Goal: Task Accomplishment & Management: Complete application form

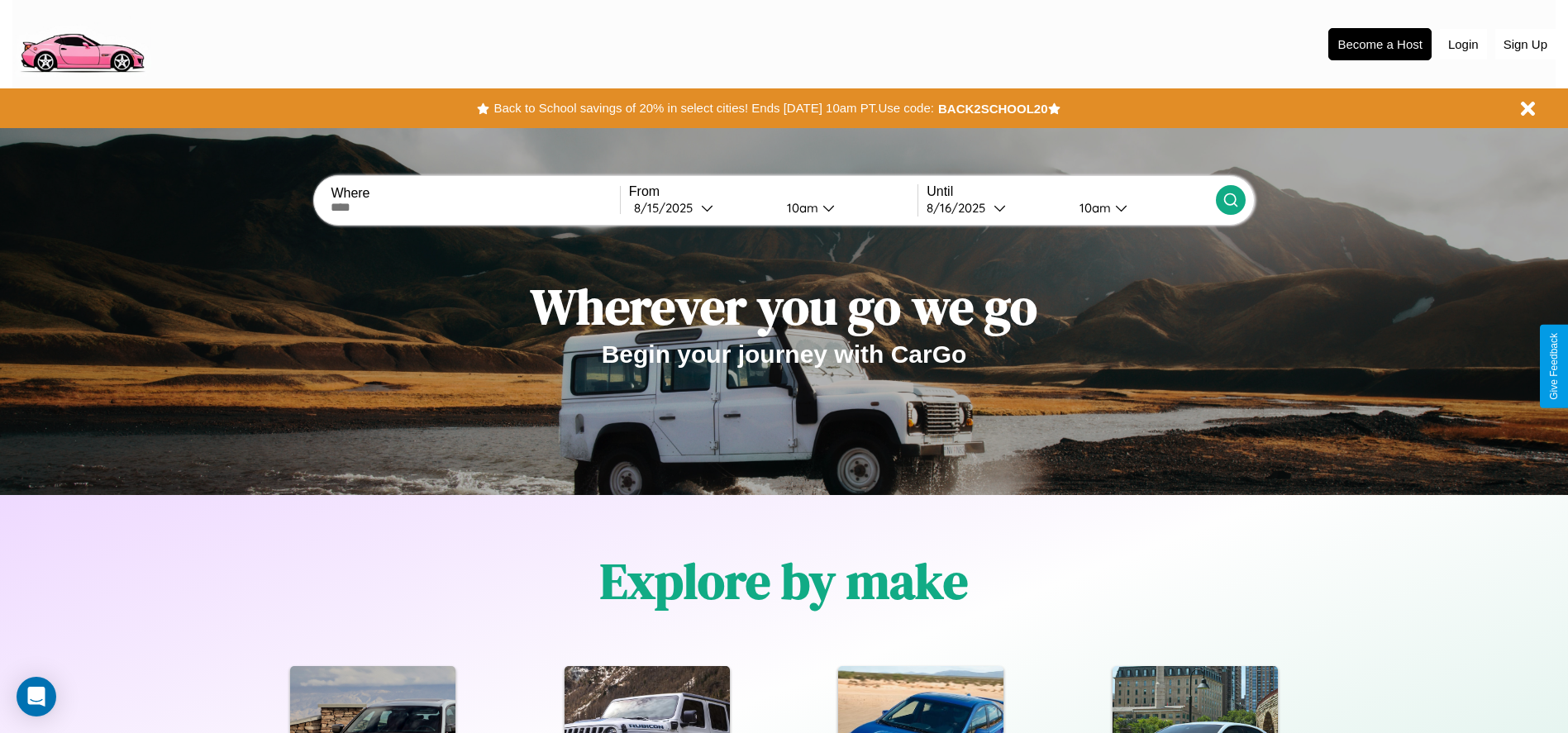
scroll to position [343, 0]
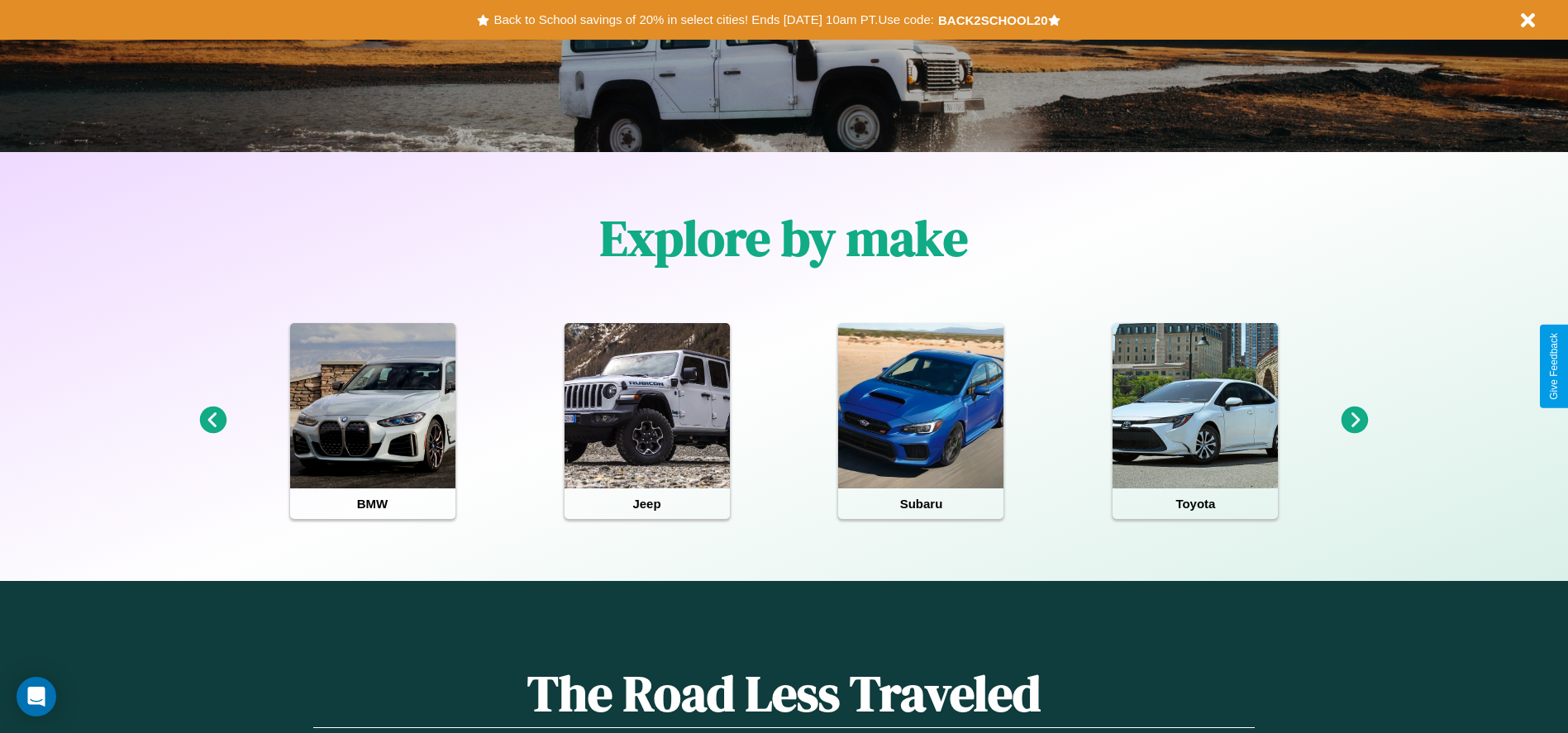
click at [1355, 421] on icon at bounding box center [1354, 420] width 27 height 27
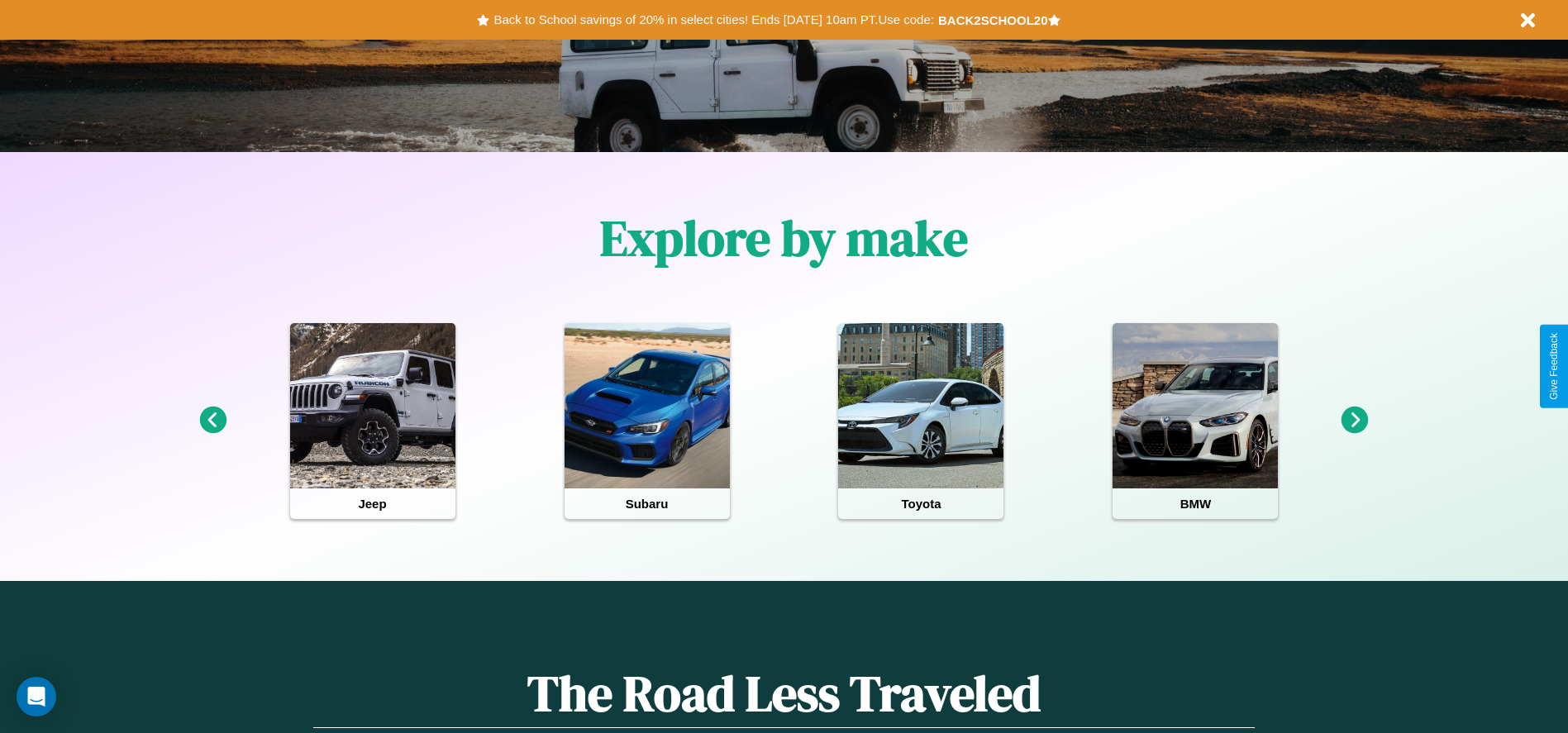
click at [1355, 421] on icon at bounding box center [1354, 420] width 27 height 27
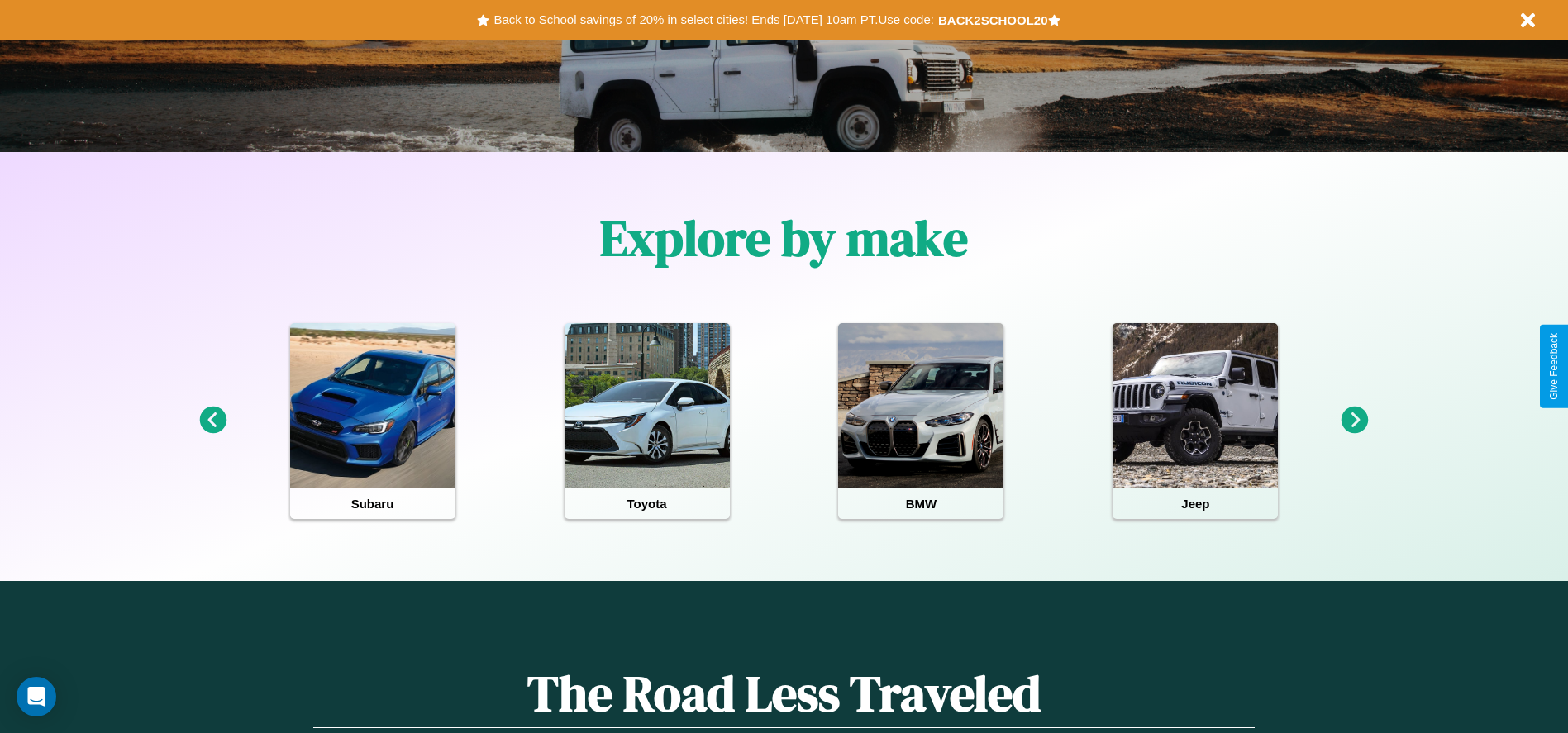
click at [1355, 421] on icon at bounding box center [1354, 420] width 27 height 27
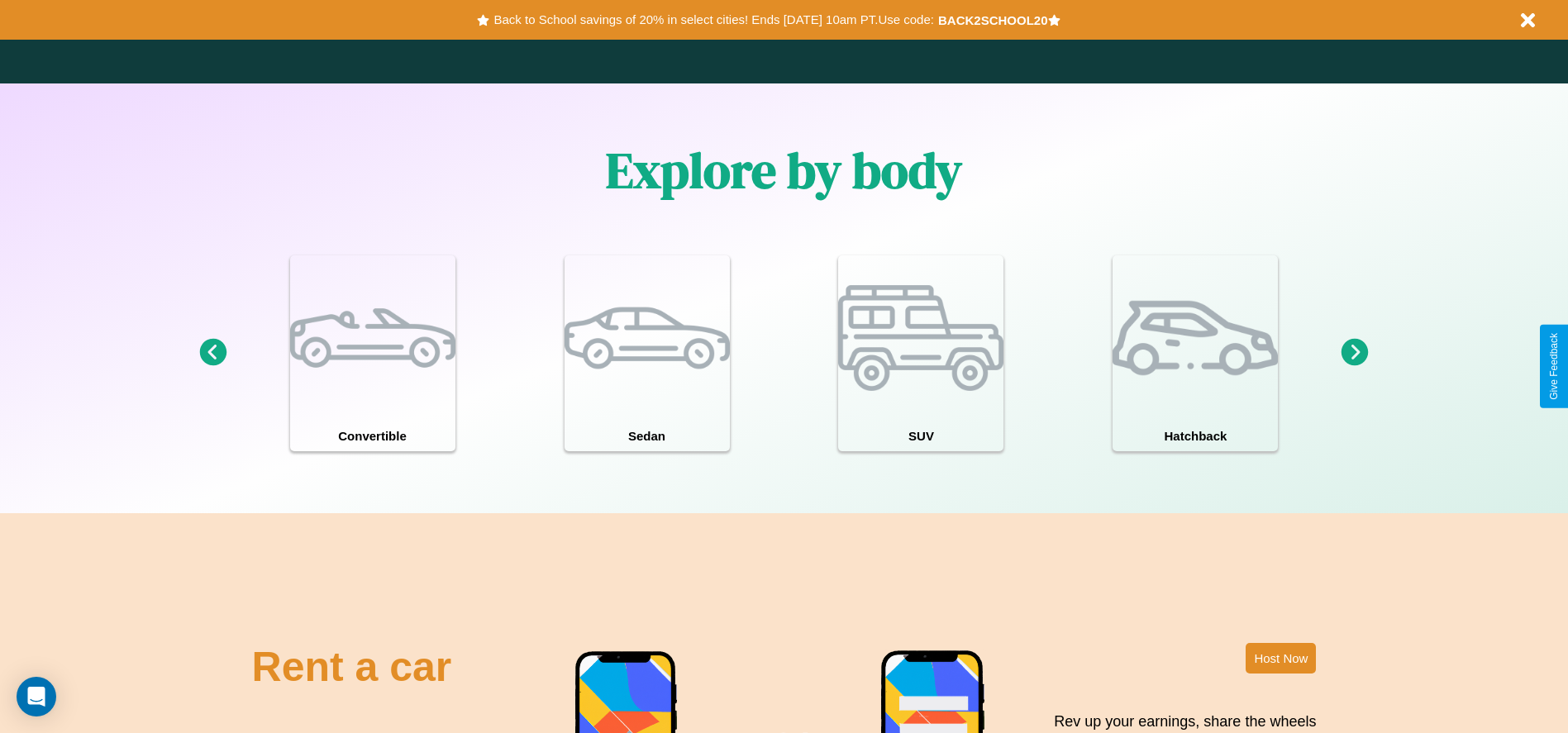
scroll to position [1801, 0]
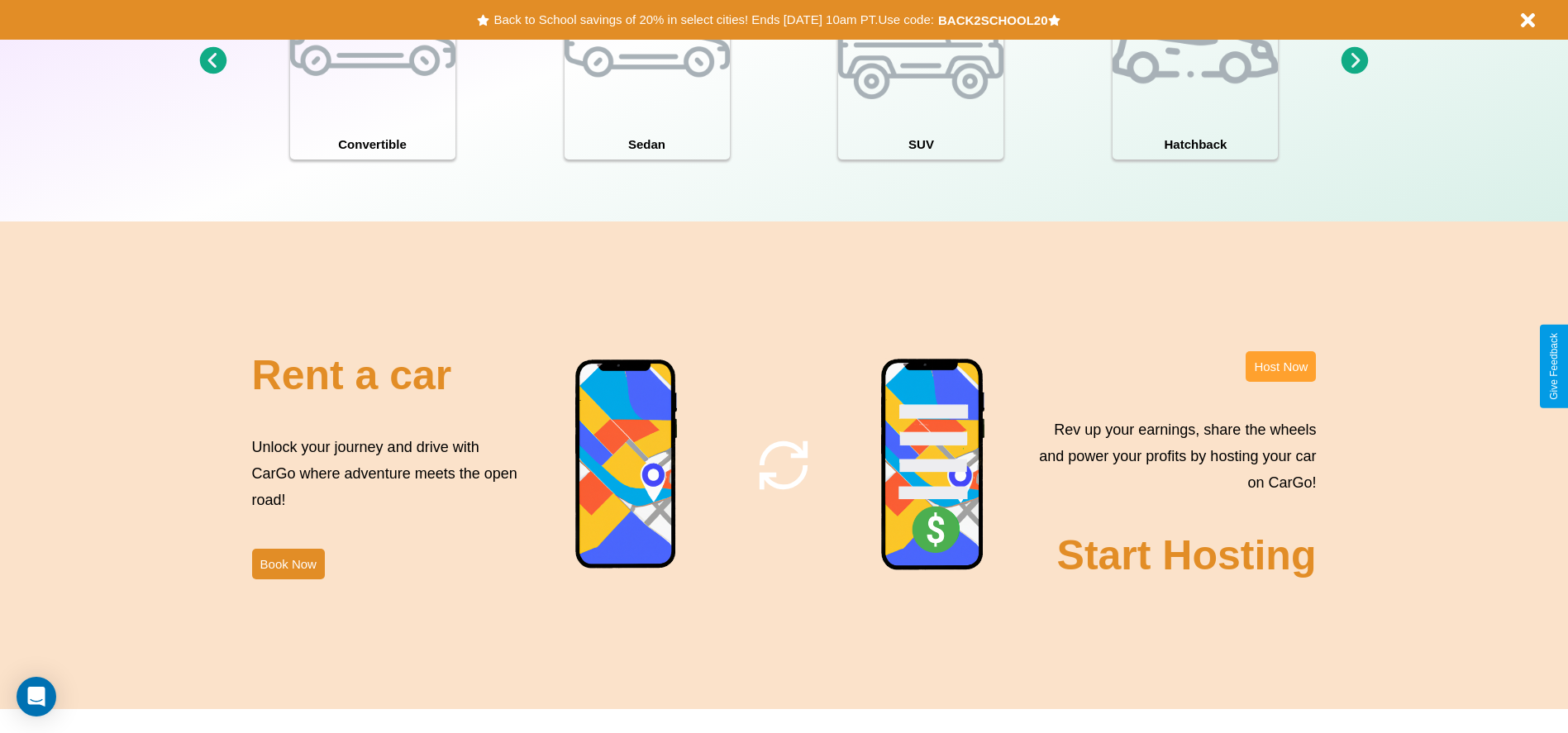
click at [1280, 366] on button "Host Now" at bounding box center [1280, 366] width 70 height 31
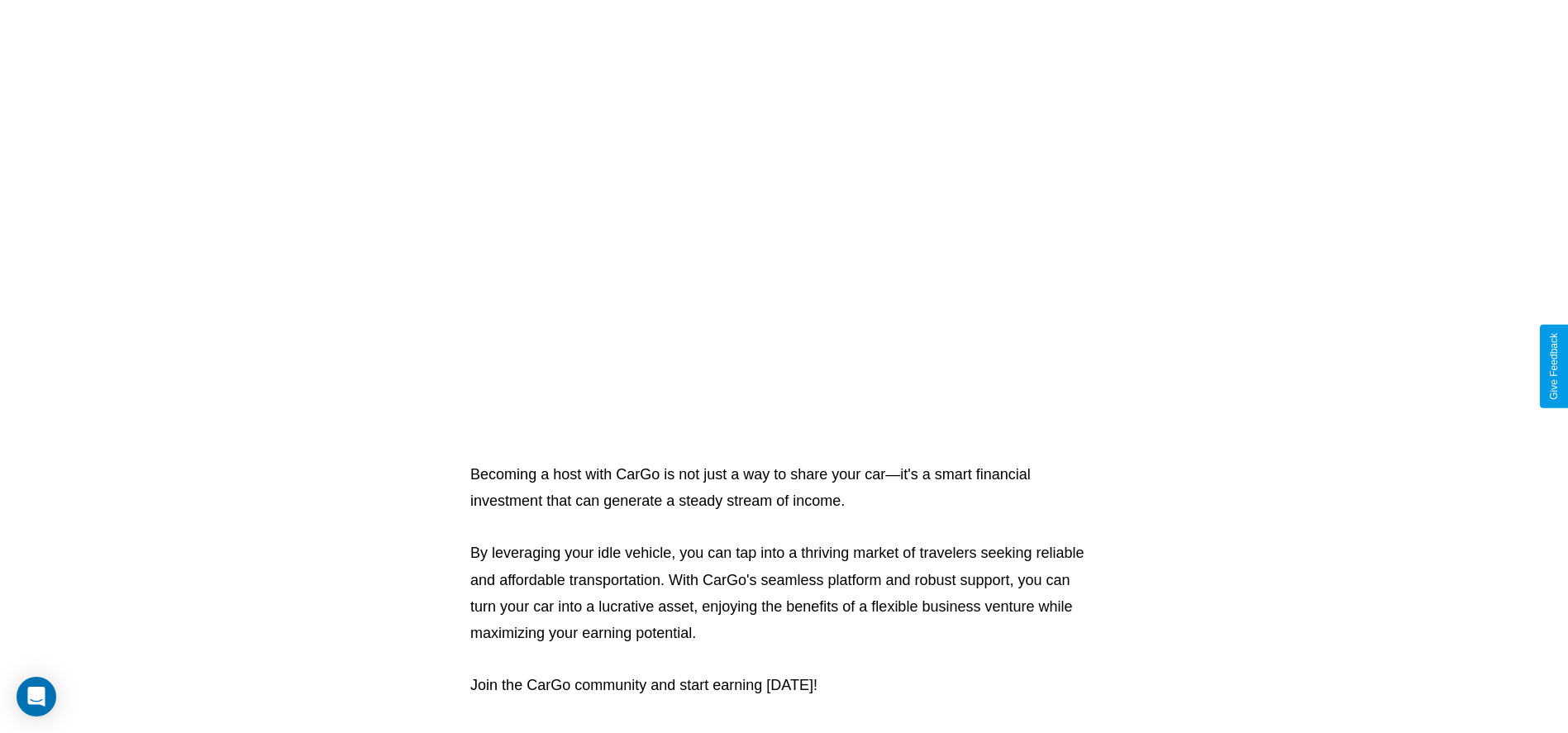
scroll to position [1775, 0]
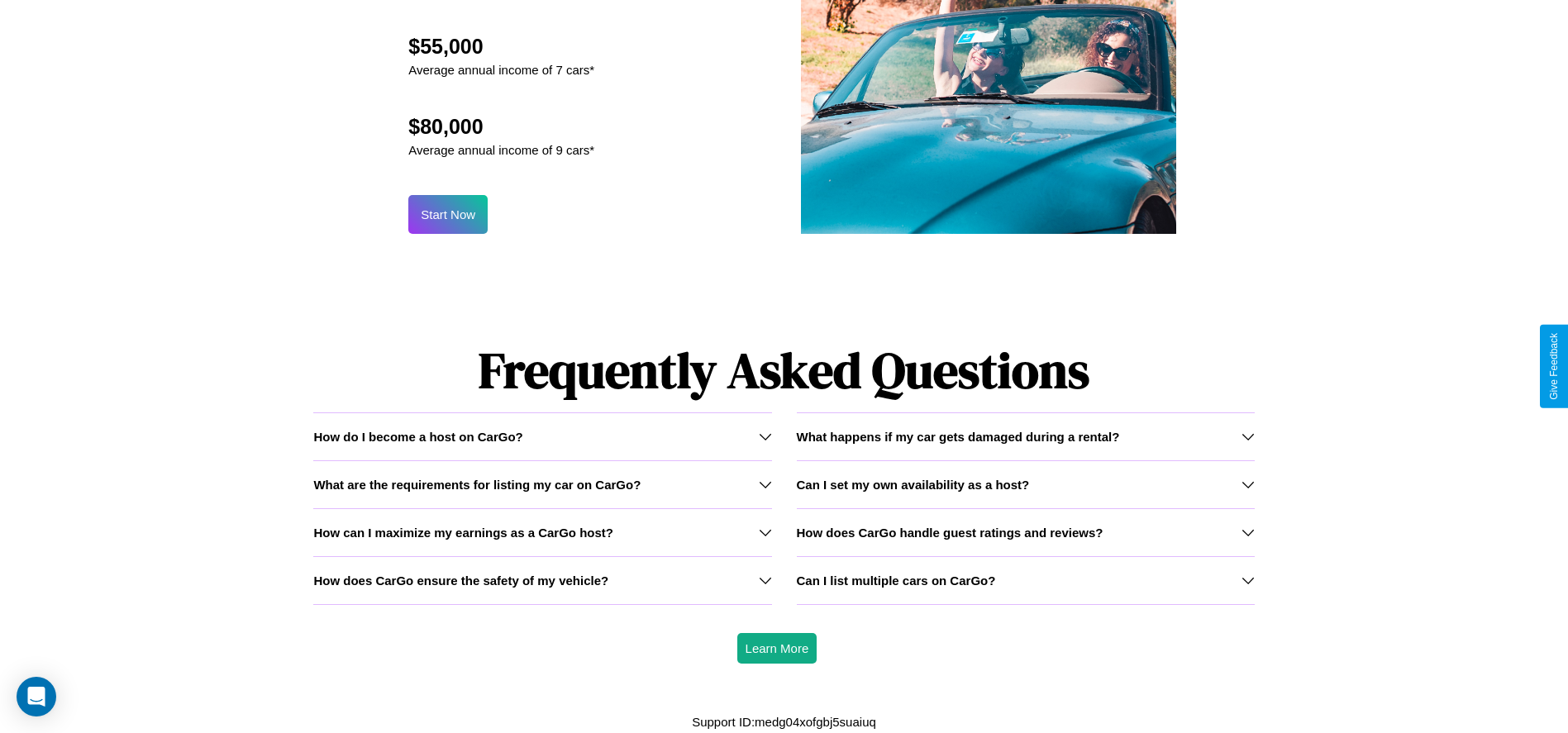
click at [1025, 436] on h3 "What happens if my car gets damaged during a rental?" at bounding box center [958, 437] width 323 height 14
click at [1025, 531] on h3 "How does CarGo handle guest ratings and reviews?" at bounding box center [950, 532] width 307 height 14
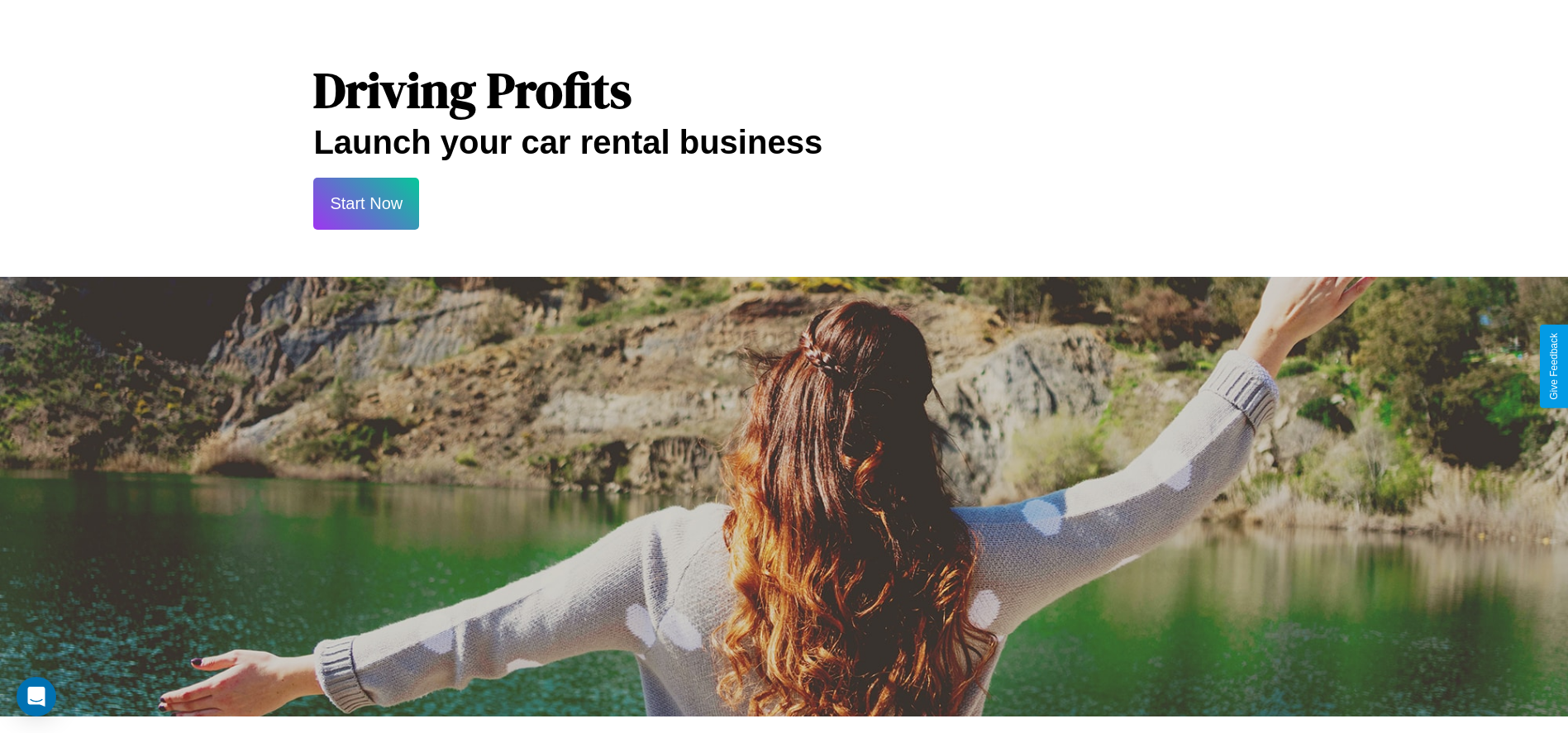
scroll to position [0, 0]
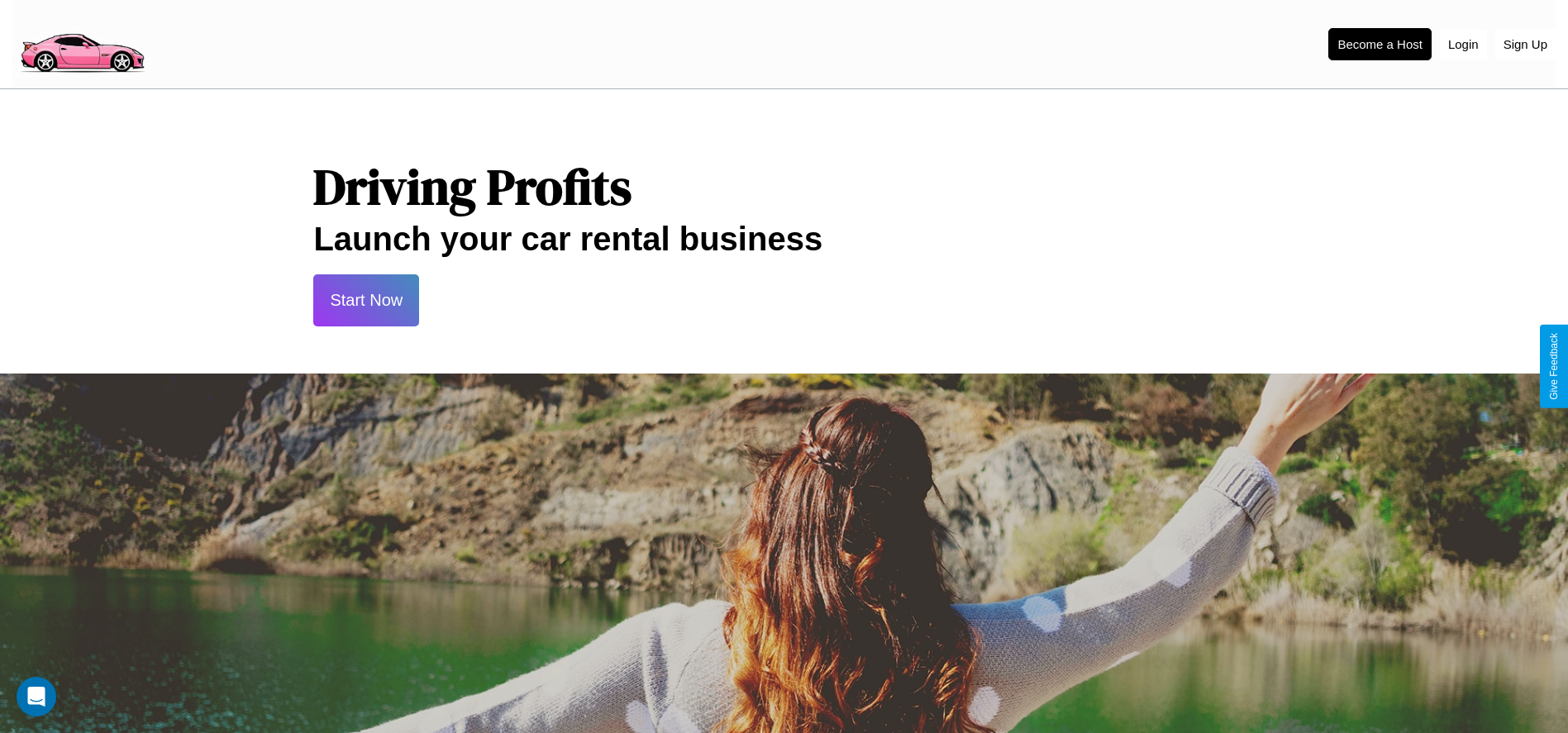
click at [366, 300] on button "Start Now" at bounding box center [366, 300] width 106 height 52
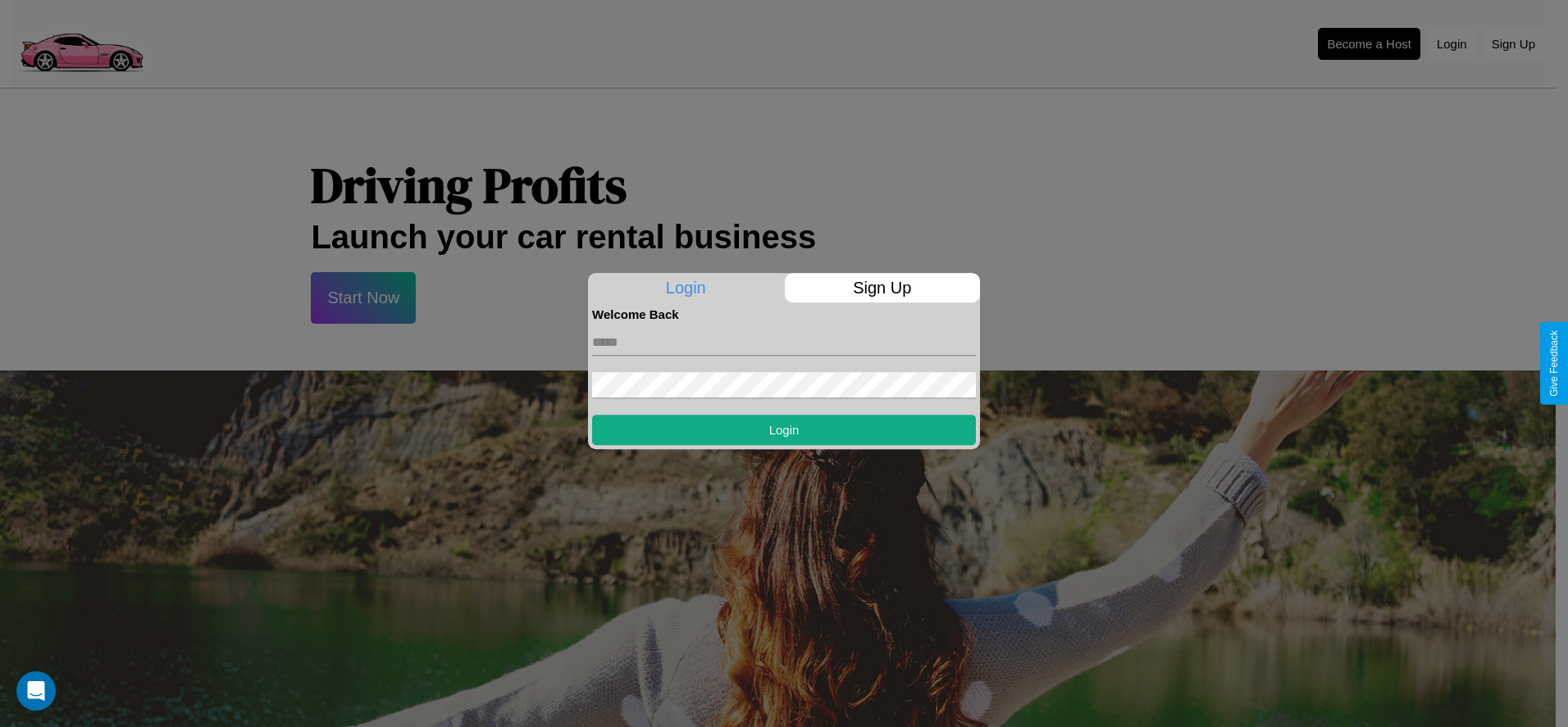
click at [784, 342] on input "text" at bounding box center [783, 343] width 384 height 26
type input "**********"
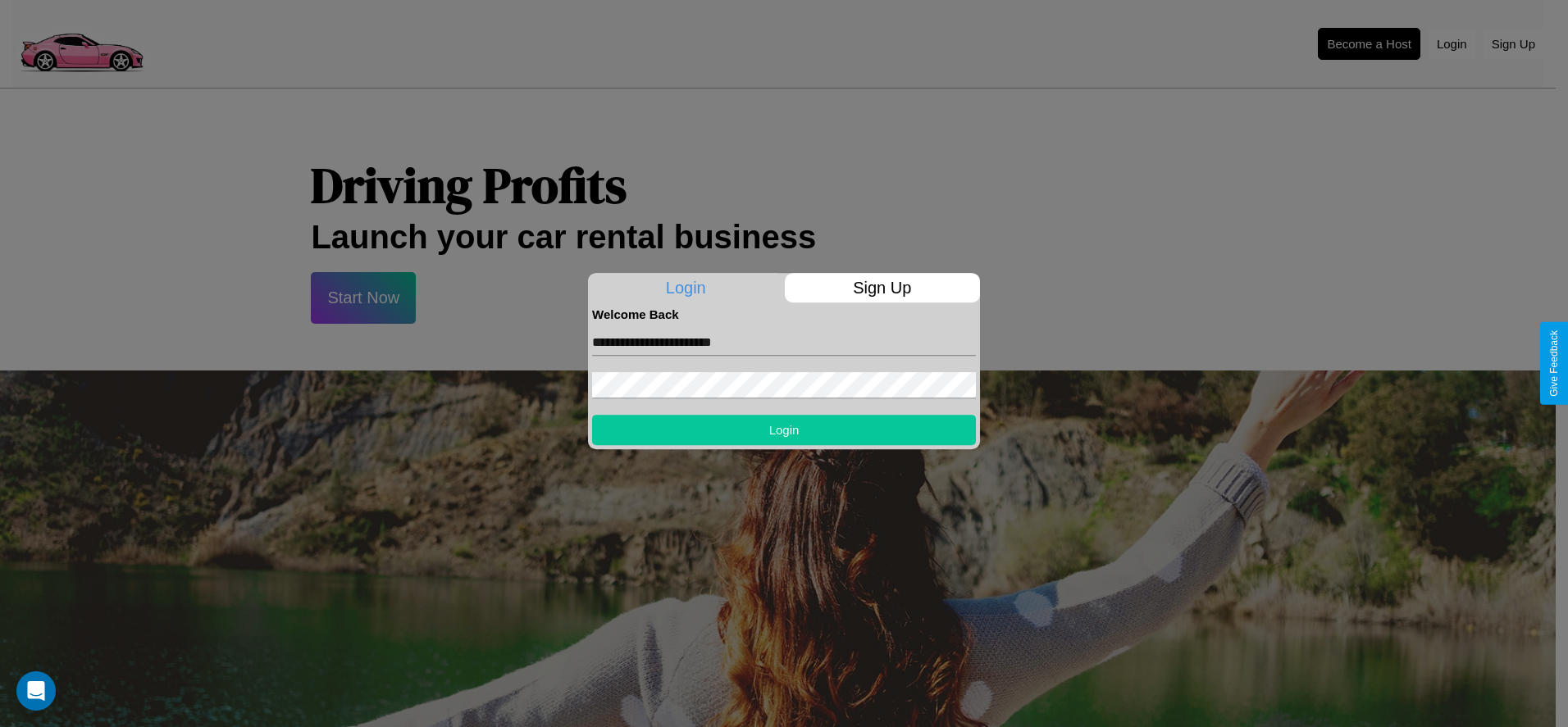
click at [784, 430] on button "Login" at bounding box center [783, 430] width 384 height 30
